Goal: Information Seeking & Learning: Check status

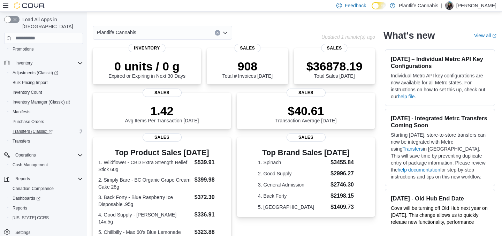
scroll to position [33, 0]
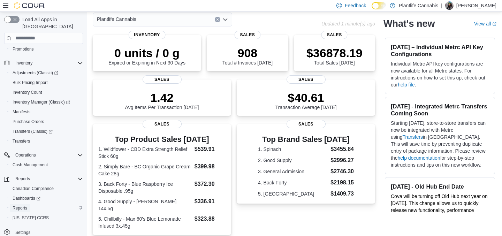
click at [24, 205] on span "Reports" at bounding box center [20, 208] width 15 height 6
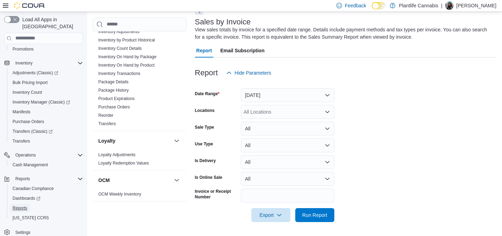
scroll to position [244, 0]
click at [142, 67] on link "Inventory On Hand by Product" at bounding box center [126, 66] width 56 height 5
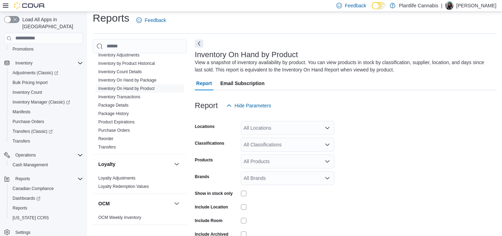
scroll to position [23, 0]
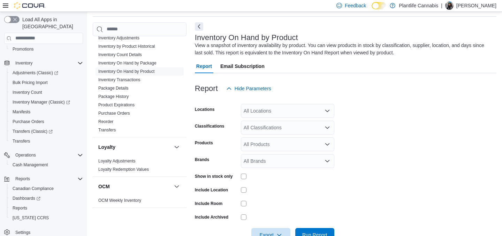
click at [264, 111] on div "All Locations" at bounding box center [287, 111] width 93 height 14
type input "****"
click at [286, 119] on span "Plantlife - Head Office (Festival)" at bounding box center [290, 122] width 69 height 7
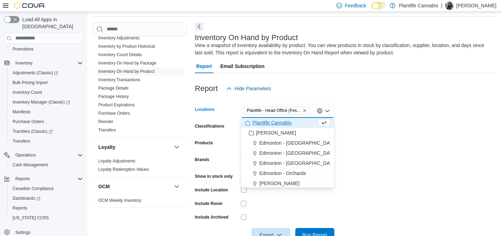
click at [393, 117] on form "Locations Plantlife - Head Office (Festival) Combo box. Selected. Plantlife - H…" at bounding box center [345, 168] width 301 height 146
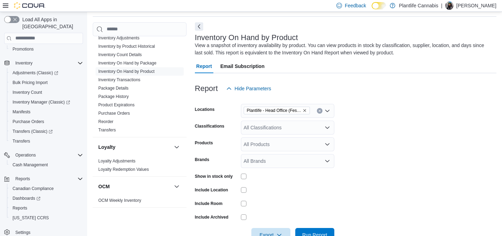
scroll to position [43, 0]
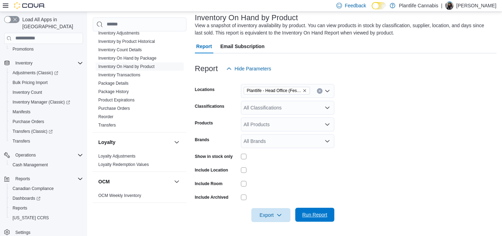
click at [315, 214] on span "Run Report" at bounding box center [314, 214] width 25 height 7
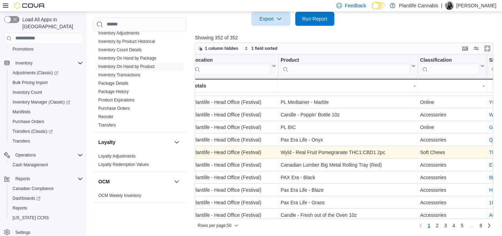
scroll to position [348, 3]
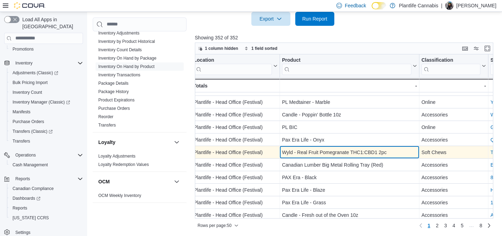
click at [293, 150] on div "Wyld - Real Fruit Pomegranate THC1:CBD1 2pc" at bounding box center [349, 152] width 135 height 8
